Goal: Task Accomplishment & Management: Manage account settings

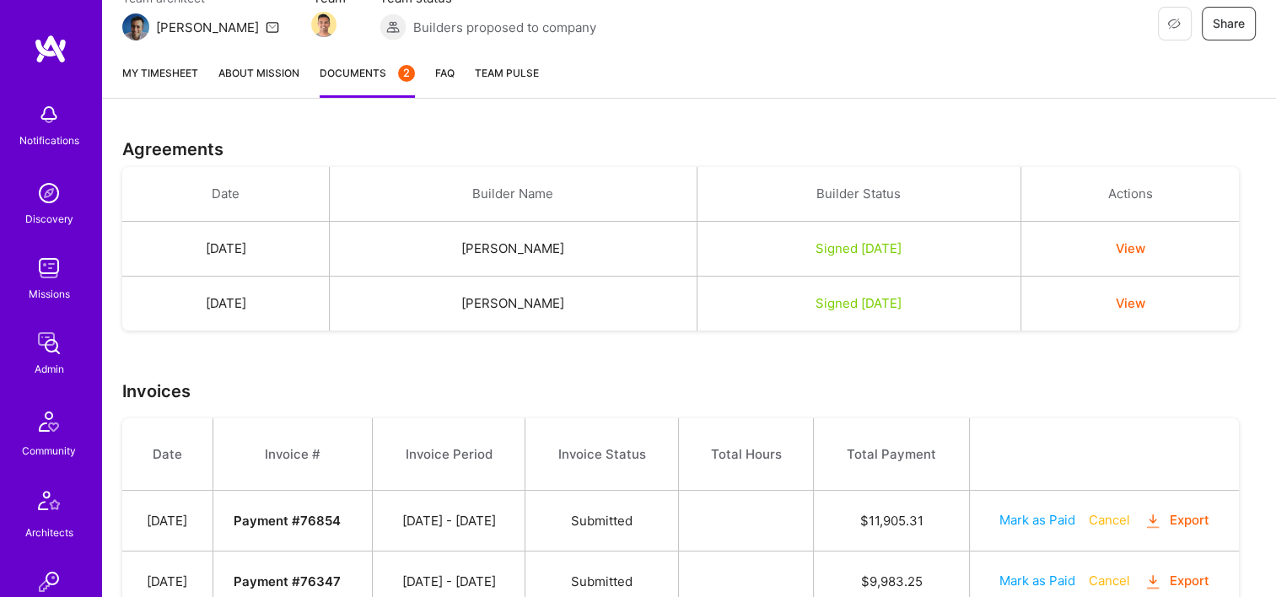
scroll to position [243, 0]
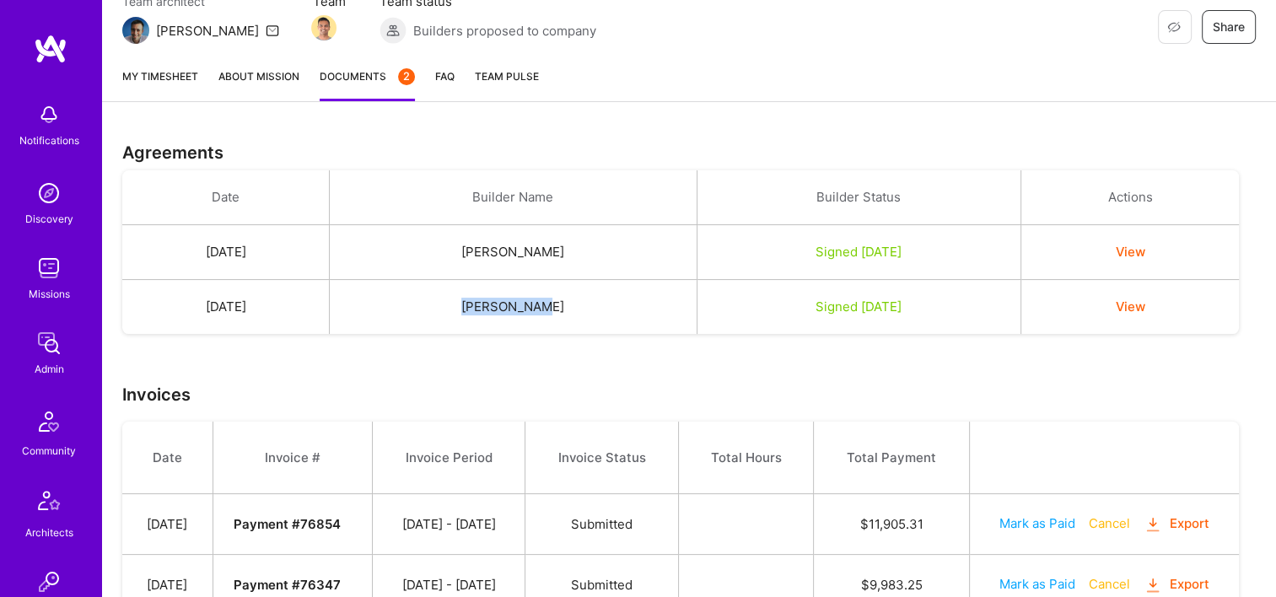
drag, startPoint x: 568, startPoint y: 306, endPoint x: 494, endPoint y: 309, distance: 74.2
click at [494, 309] on td "[PERSON_NAME]" at bounding box center [513, 307] width 367 height 55
copy td "[PERSON_NAME]"
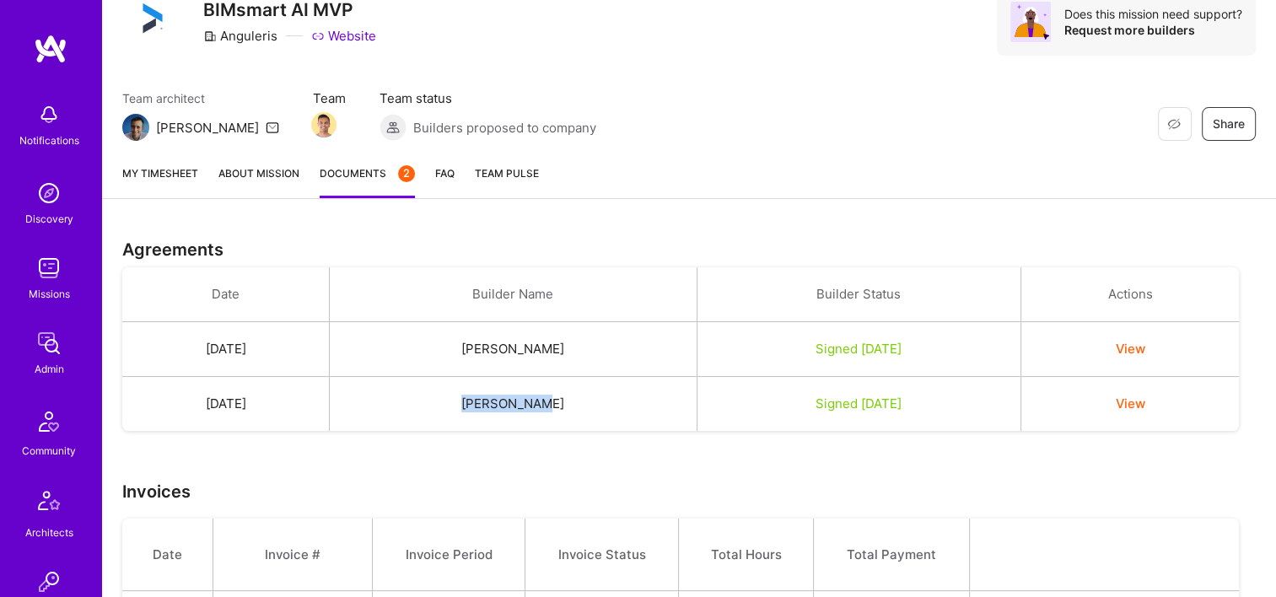
scroll to position [74, 0]
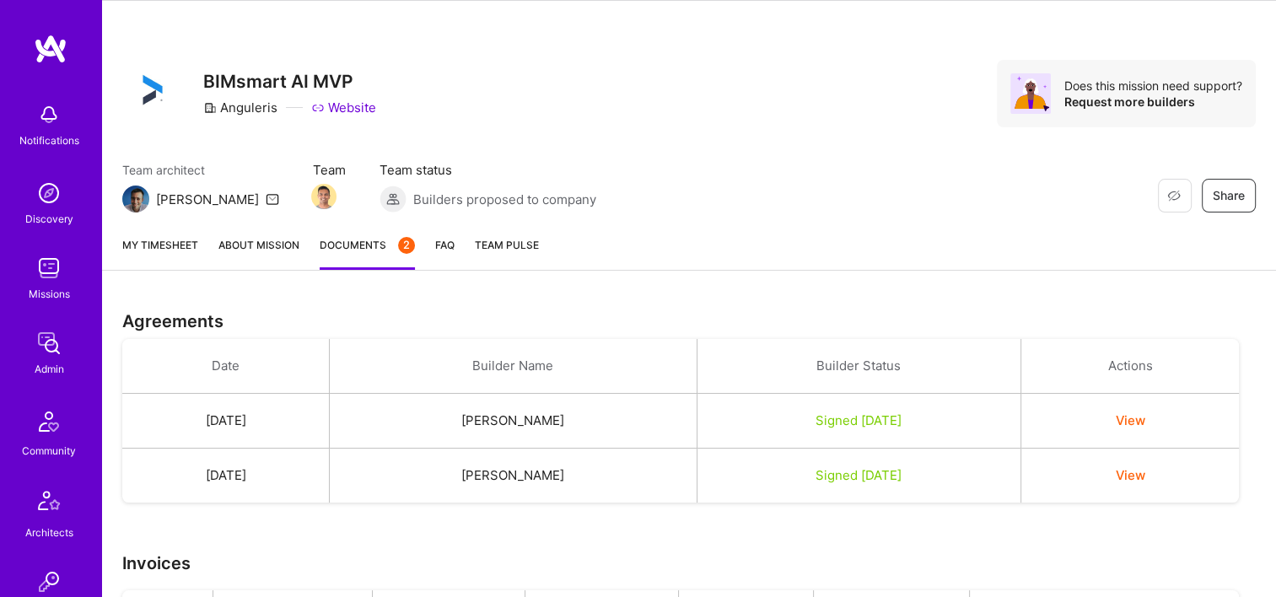
click at [200, 250] on div "My timesheet About Mission Documents 2 FAQ Team Pulse" at bounding box center [689, 247] width 1174 height 48
click at [199, 246] on div "My timesheet About Mission Documents 2 FAQ Team Pulse" at bounding box center [689, 247] width 1174 height 48
click at [185, 246] on link "My timesheet" at bounding box center [160, 253] width 76 height 34
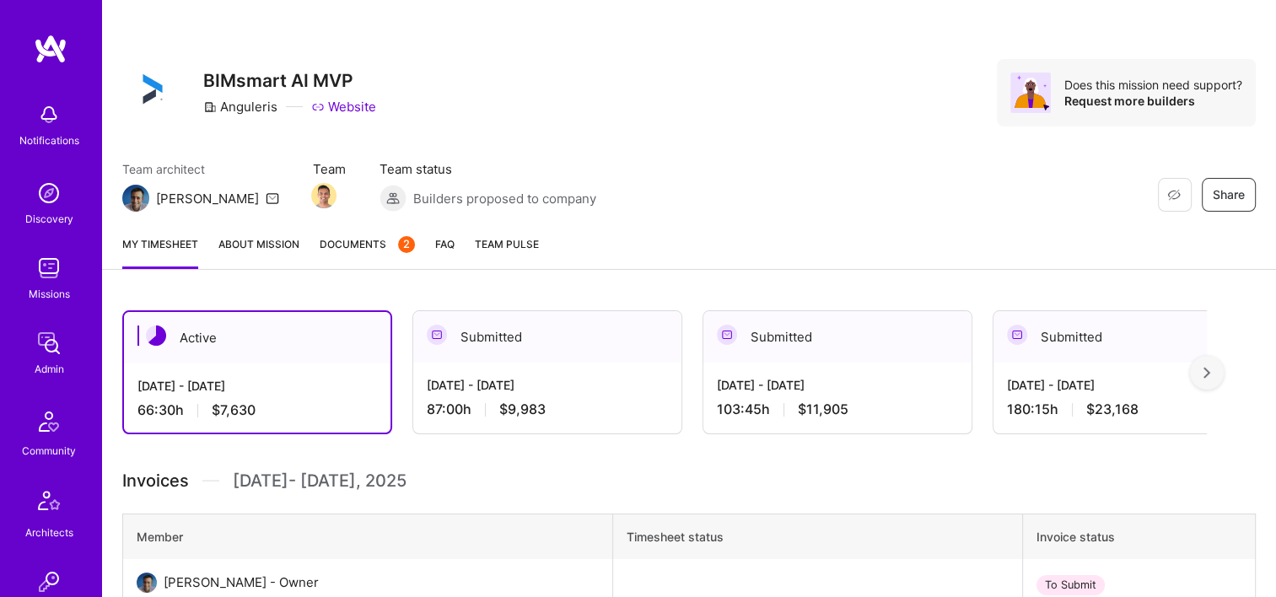
scroll to position [337, 0]
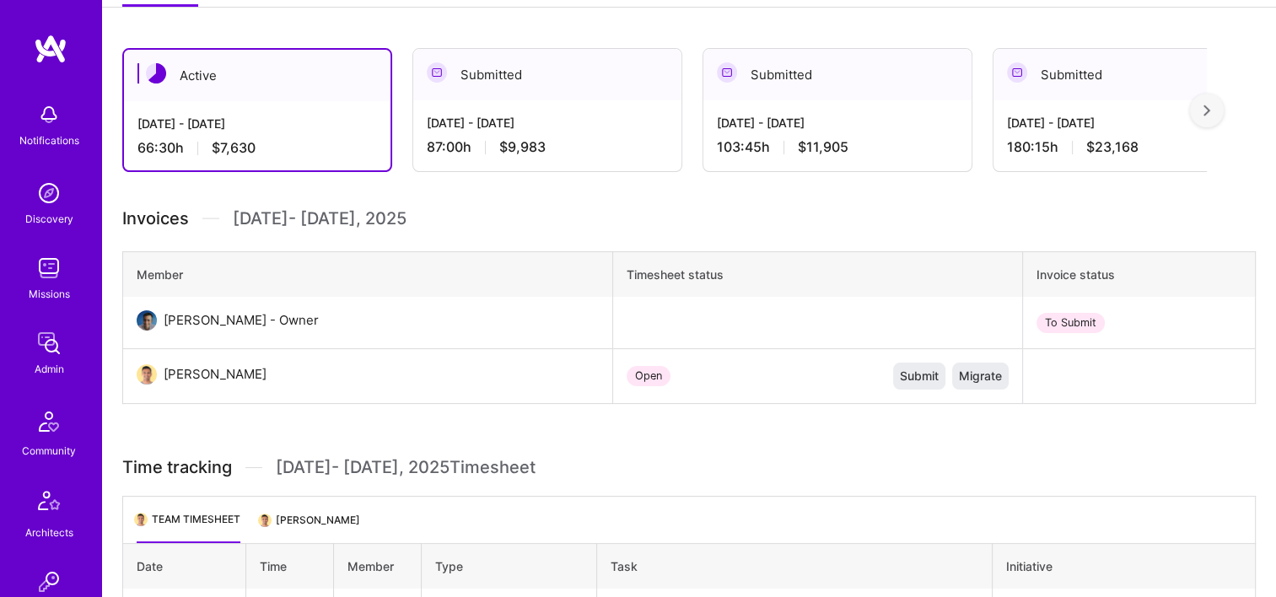
click at [560, 126] on div "[DATE] - [DATE]" at bounding box center [547, 123] width 241 height 18
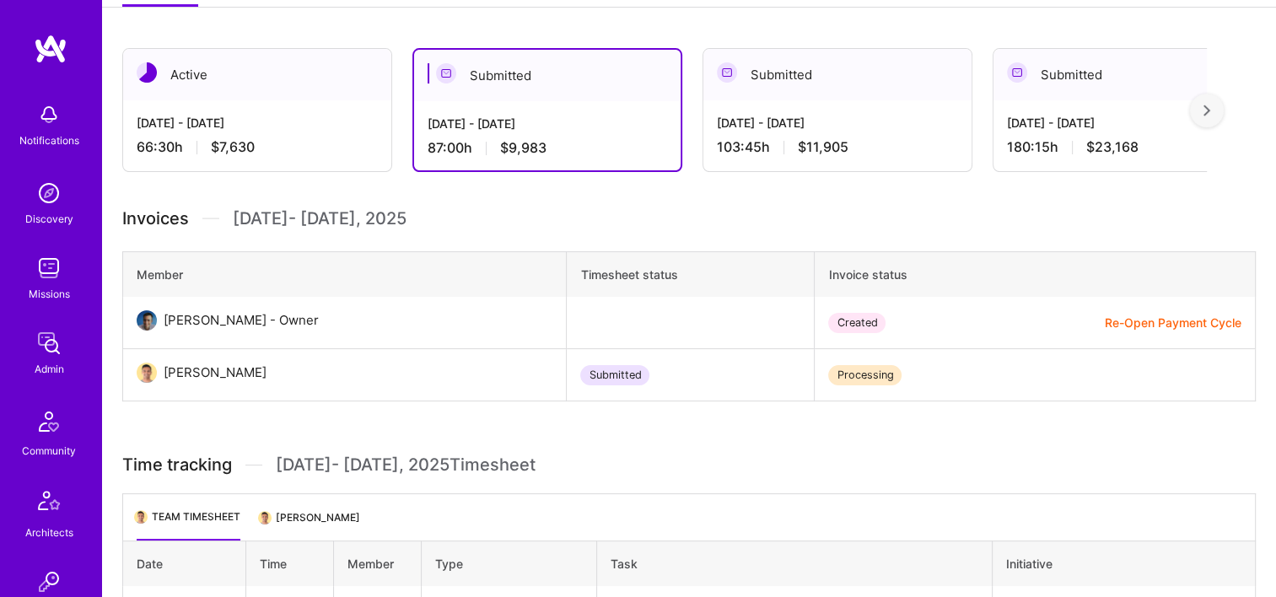
click at [889, 78] on div "Submitted" at bounding box center [837, 74] width 268 height 51
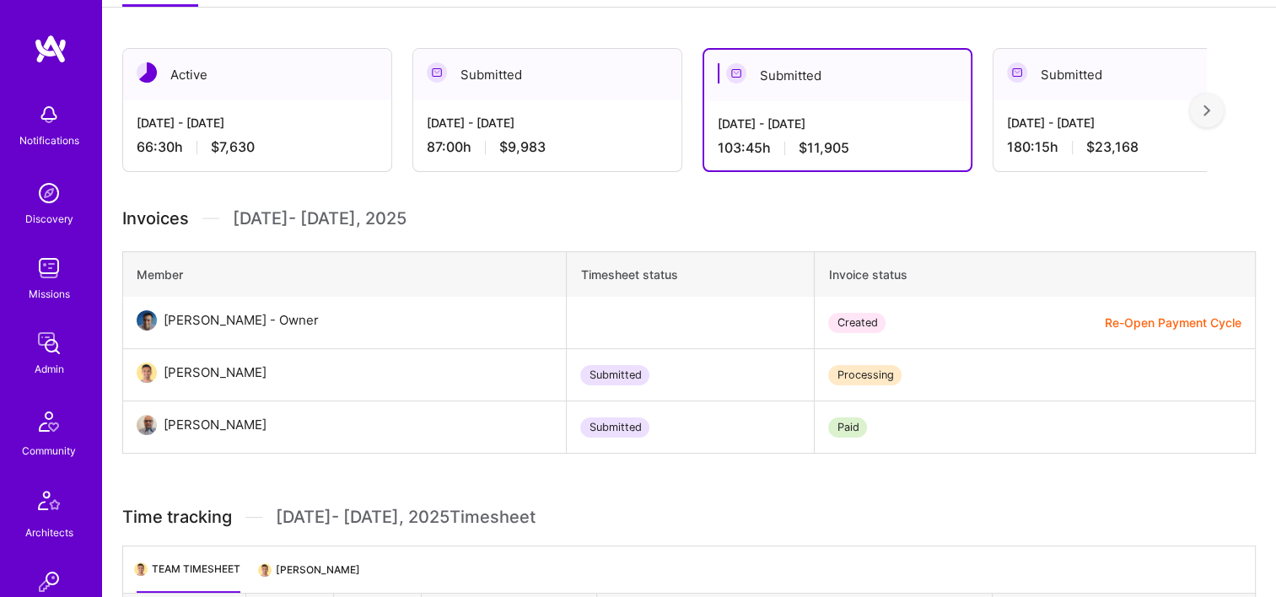
scroll to position [0, 0]
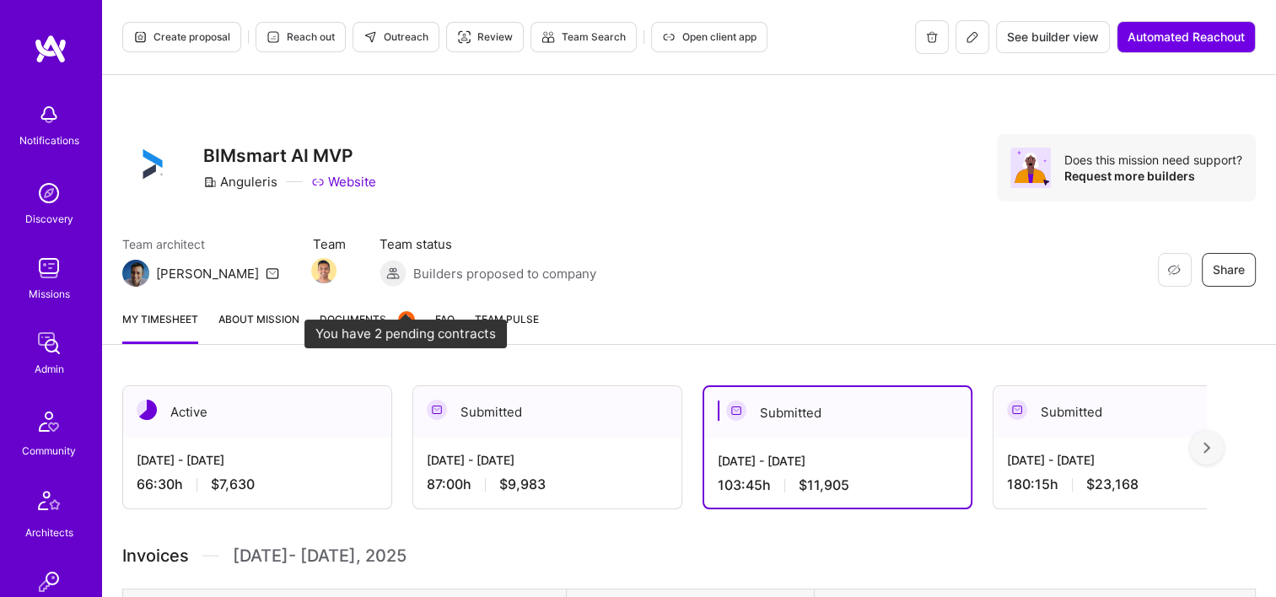
click at [357, 325] on span "Documents 2" at bounding box center [367, 319] width 95 height 18
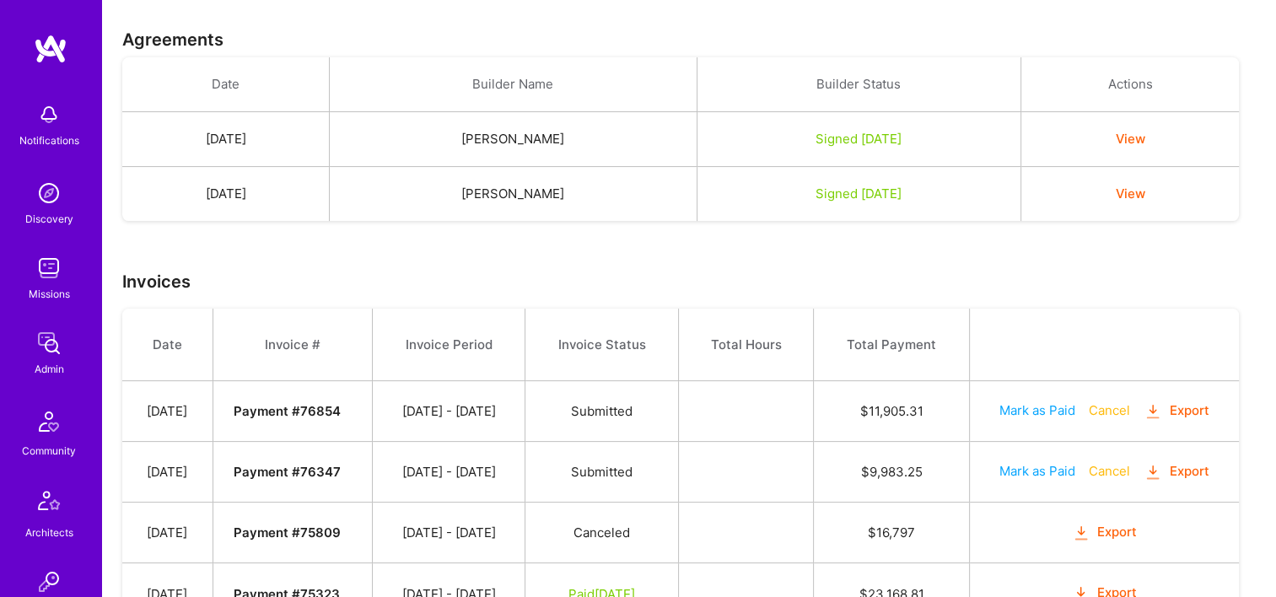
scroll to position [496, 0]
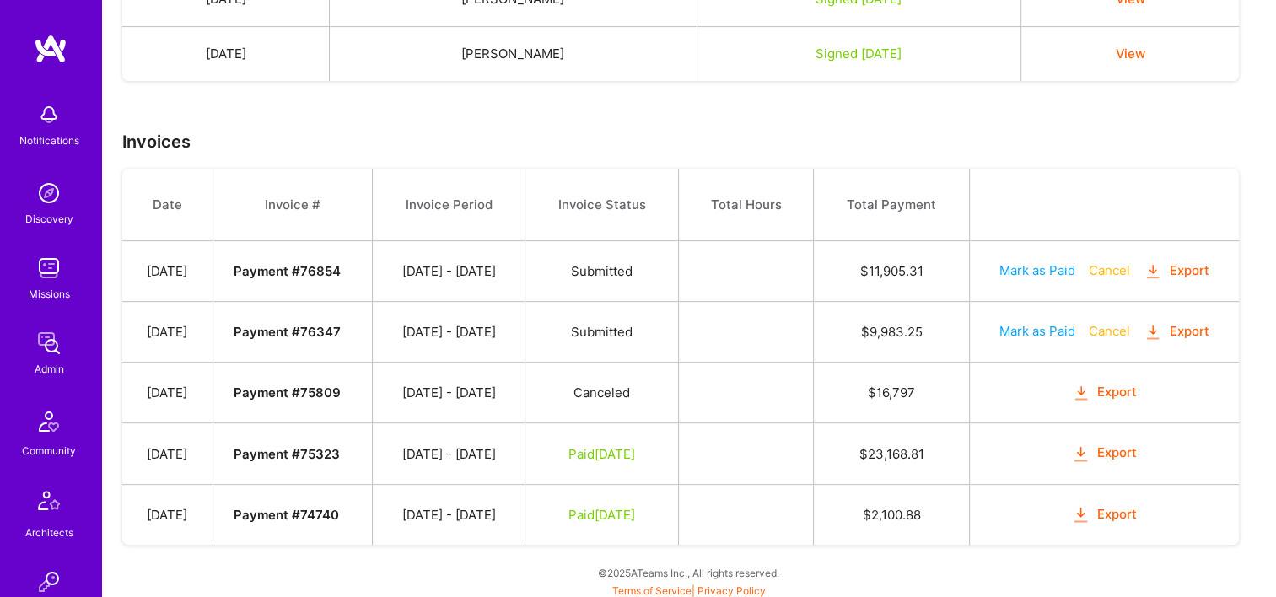
click at [1119, 511] on button "Export" at bounding box center [1104, 514] width 66 height 19
click at [1110, 452] on button "Export" at bounding box center [1104, 452] width 66 height 19
click at [985, 96] on div "Agreements Date Builder Name Builder Status Actions [DATE] [PERSON_NAME] Signed…" at bounding box center [689, 235] width 1174 height 733
